Goal: Information Seeking & Learning: Find specific fact

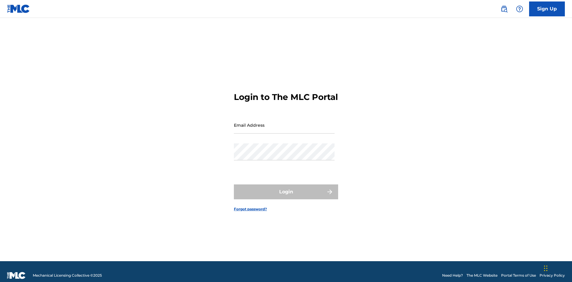
scroll to position [8, 0]
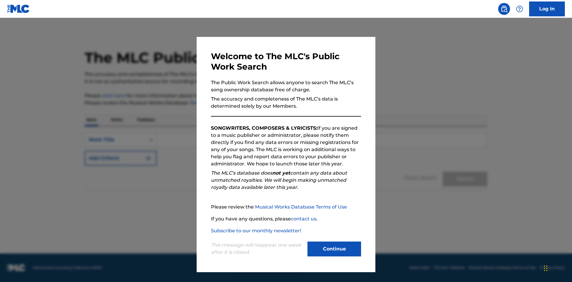
click at [334, 249] on button "Continue" at bounding box center [335, 249] width 54 height 15
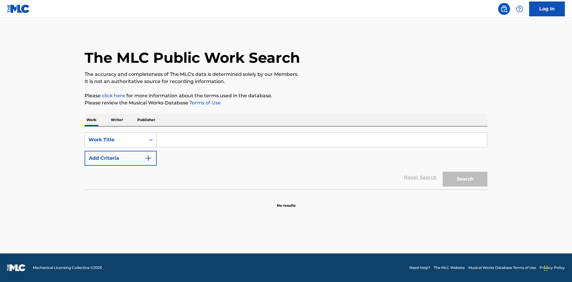
click at [146, 120] on p "Publisher" at bounding box center [146, 120] width 21 height 13
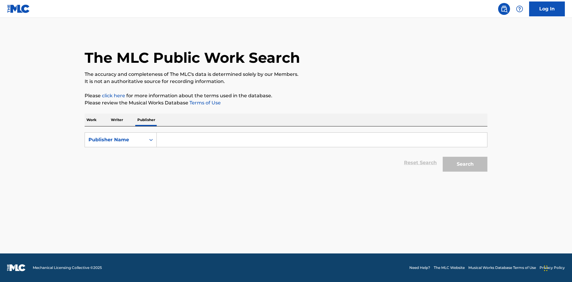
click at [322, 140] on input "Search Form" at bounding box center [322, 140] width 330 height 14
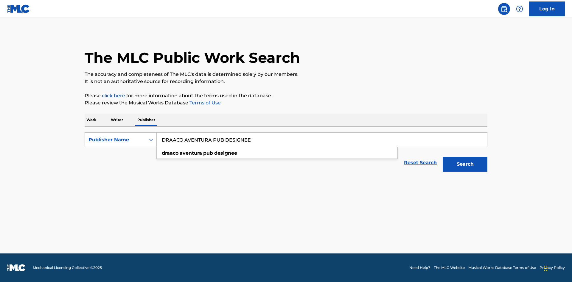
type input "DRAACO AVENTURA PUB DESIGNEE"
click at [465, 164] on button "Search" at bounding box center [465, 164] width 45 height 15
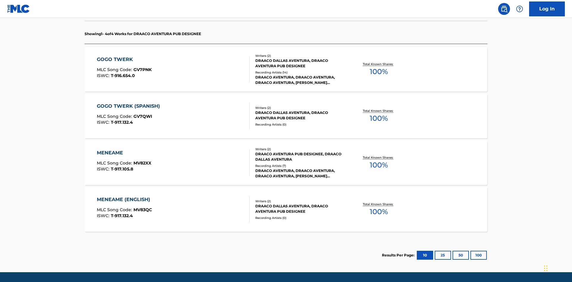
scroll to position [188, 0]
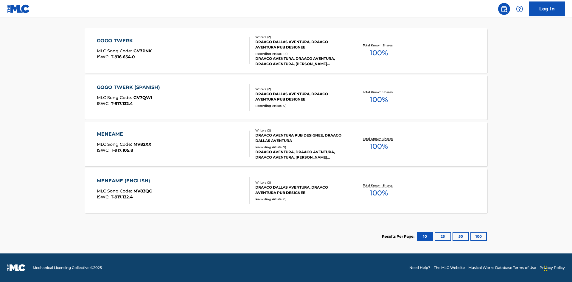
click at [471, 237] on button "100" at bounding box center [479, 236] width 16 height 9
click at [124, 134] on div "MENEAME" at bounding box center [124, 134] width 55 height 7
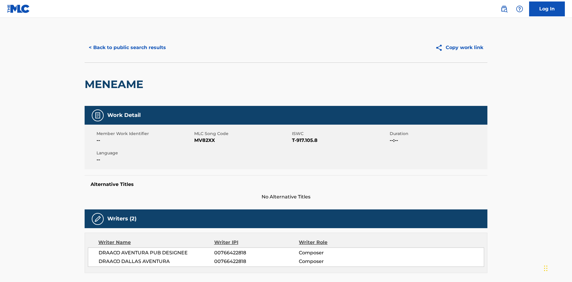
scroll to position [101, 0]
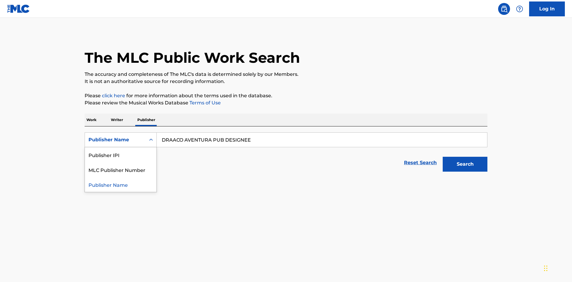
scroll to position [99, 0]
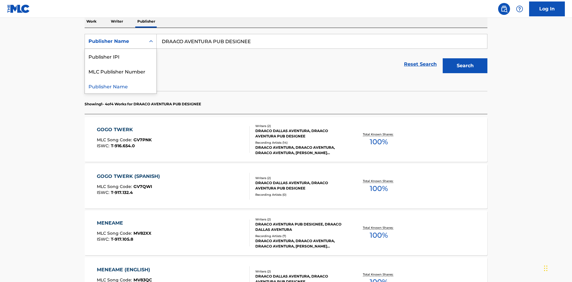
click at [121, 56] on div "Publisher IPI" at bounding box center [121, 56] width 72 height 15
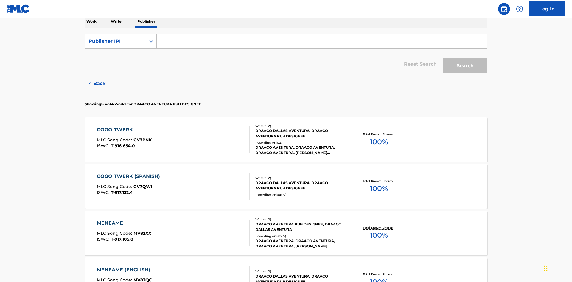
scroll to position [97, 0]
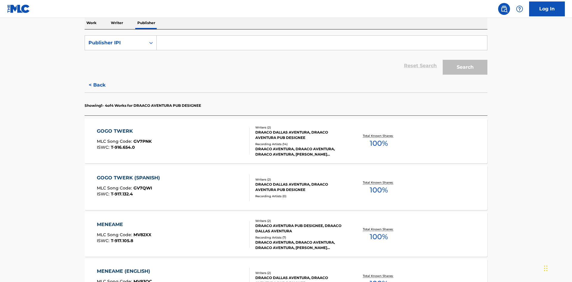
click at [322, 43] on input "Search Form" at bounding box center [322, 43] width 330 height 14
type input "00766422818"
click at [465, 60] on button "Search" at bounding box center [465, 67] width 45 height 15
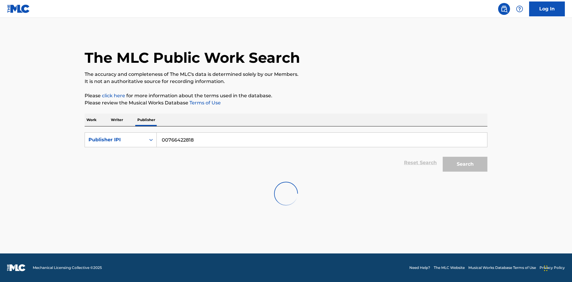
scroll to position [16, 0]
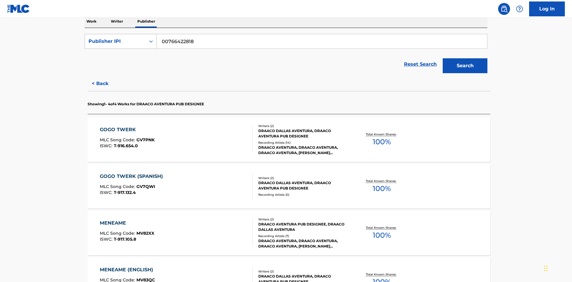
click at [115, 41] on div "Publisher IPI" at bounding box center [116, 41] width 54 height 7
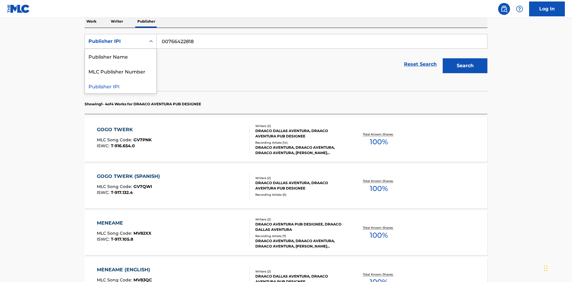
click at [121, 71] on div "MLC Publisher Number" at bounding box center [121, 71] width 72 height 15
type input "P06967"
click at [465, 58] on button "Search" at bounding box center [465, 65] width 45 height 15
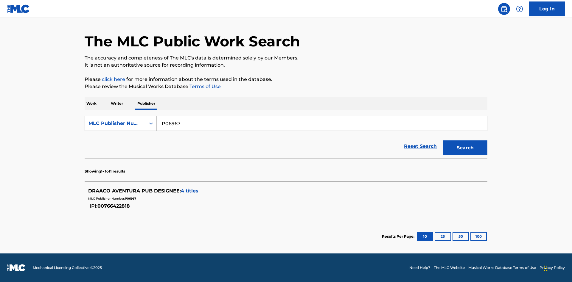
click at [190, 191] on span "4 titles" at bounding box center [190, 191] width 18 height 6
